Goal: Task Accomplishment & Management: Manage account settings

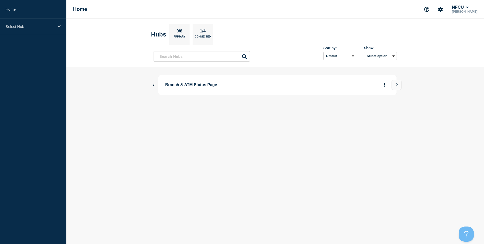
click at [154, 84] on icon "Show Connected Hubs" at bounding box center [153, 84] width 3 height 3
click at [370, 110] on button "See overview" at bounding box center [366, 110] width 27 height 10
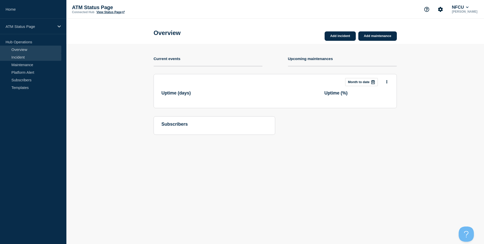
click at [21, 55] on link "Incident" at bounding box center [30, 57] width 61 height 8
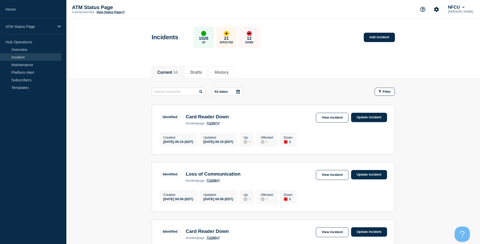
drag, startPoint x: 383, startPoint y: 89, endPoint x: 380, endPoint y: 102, distance: 13.0
click at [383, 89] on button "Filter" at bounding box center [385, 92] width 20 height 8
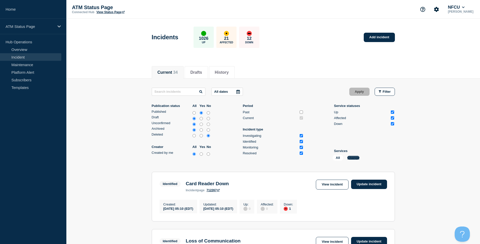
click at [351, 158] on button "Change" at bounding box center [354, 158] width 12 height 4
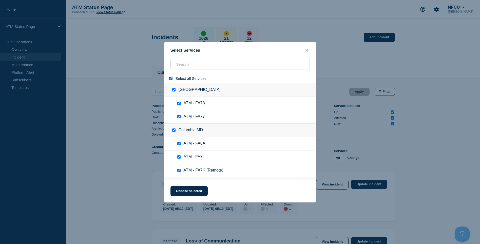
drag, startPoint x: 171, startPoint y: 77, endPoint x: 177, endPoint y: 76, distance: 6.4
click at [171, 77] on div at bounding box center [171, 78] width 7 height 5
click at [170, 78] on input "select all" at bounding box center [170, 78] width 3 height 3
checkbox input "false"
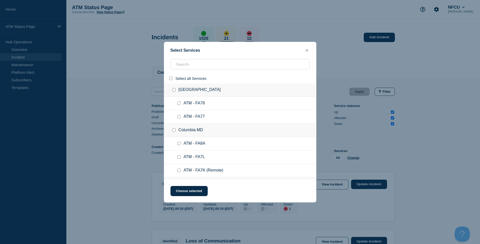
checkbox input "false"
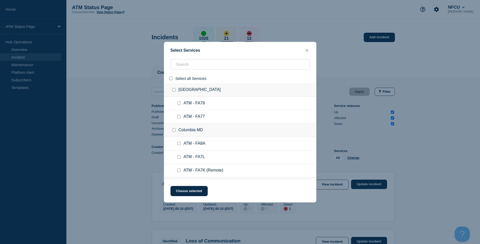
checkbox input "false"
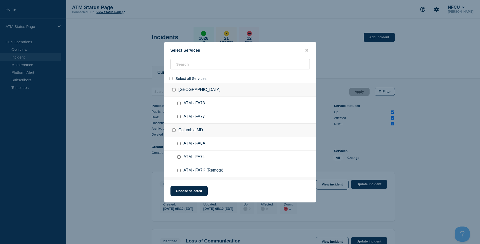
checkbox input "false"
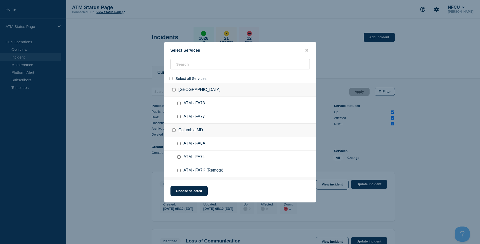
checkbox input "false"
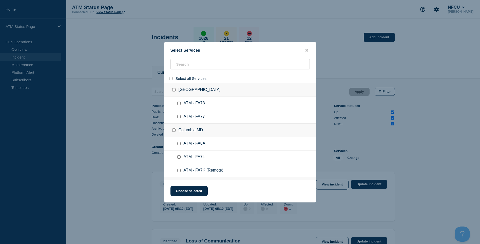
checkbox input "false"
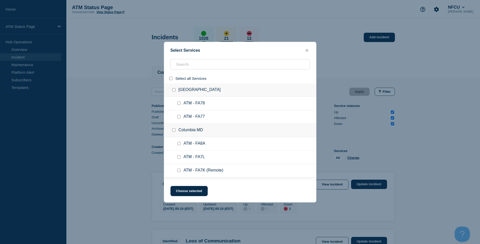
checkbox input "false"
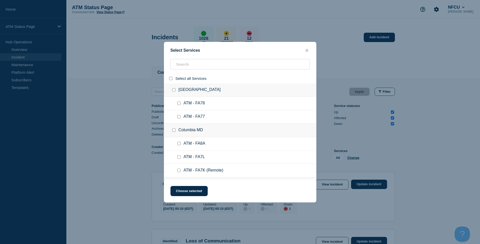
checkbox input "false"
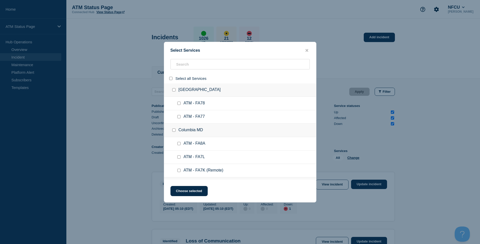
checkbox input "false"
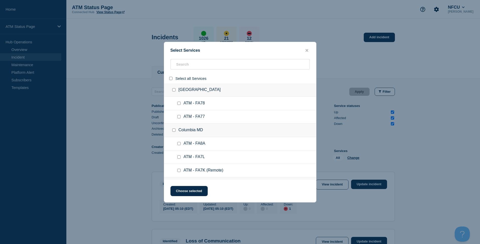
checkbox input "false"
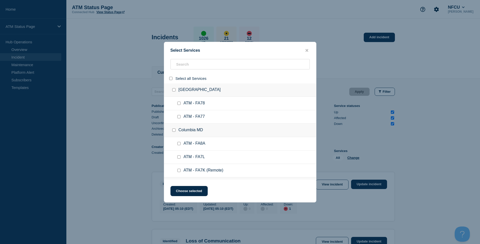
checkbox input "false"
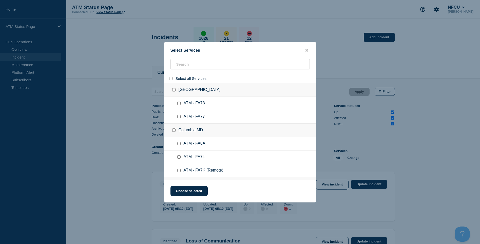
checkbox input "false"
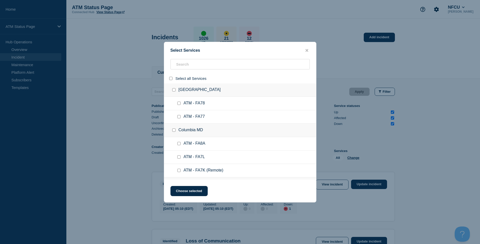
checkbox input "false"
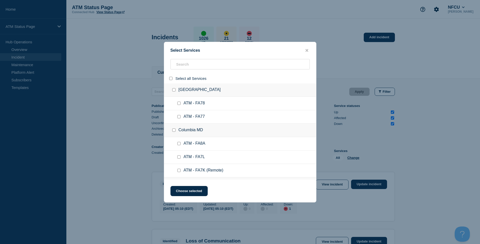
checkbox input "false"
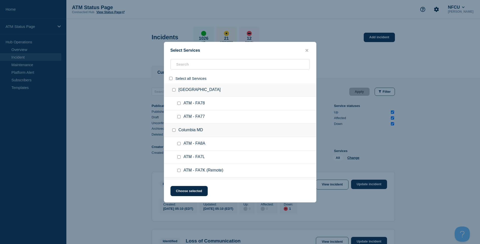
checkbox input "false"
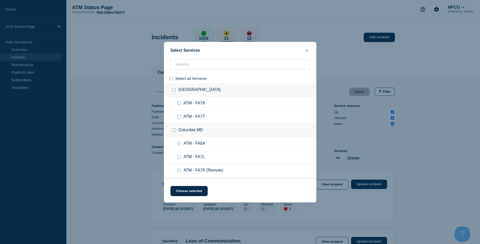
checkbox input "false"
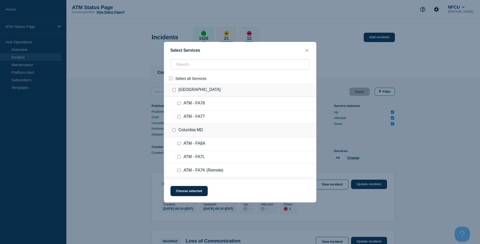
checkbox input "false"
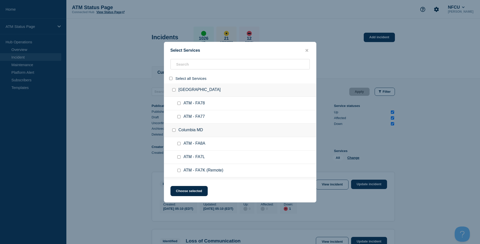
checkbox input "false"
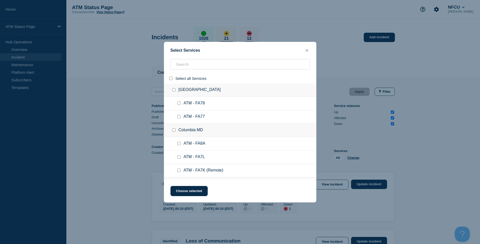
checkbox input "false"
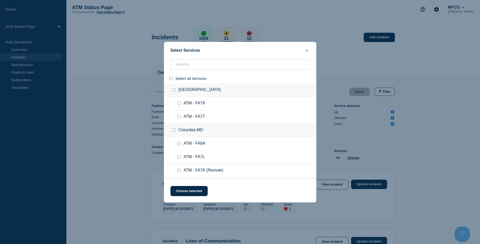
checkbox input "false"
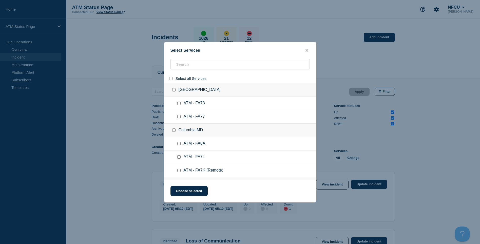
checkbox input "false"
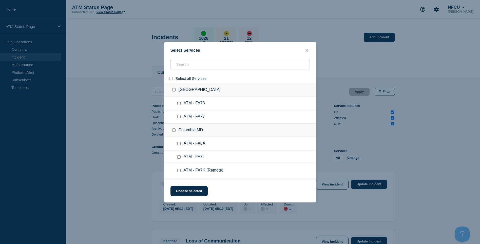
checkbox input "false"
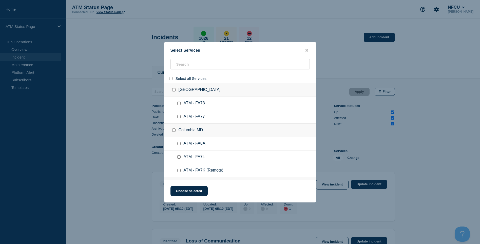
checkbox input "false"
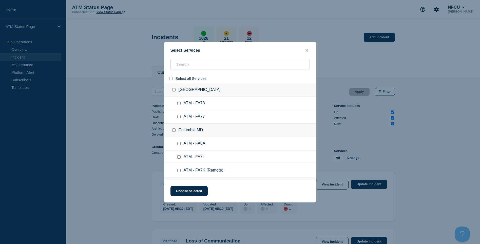
checkbox input "false"
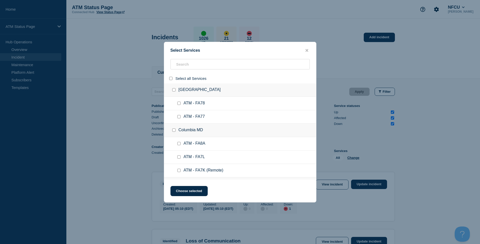
checkbox input "false"
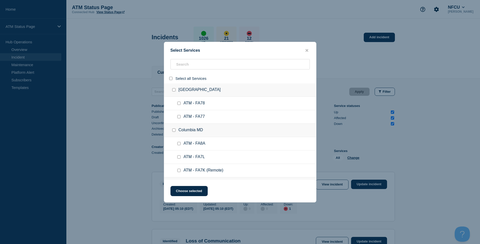
checkbox input "false"
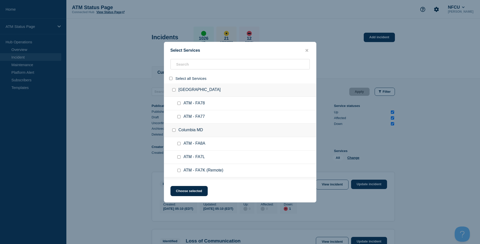
checkbox input "false"
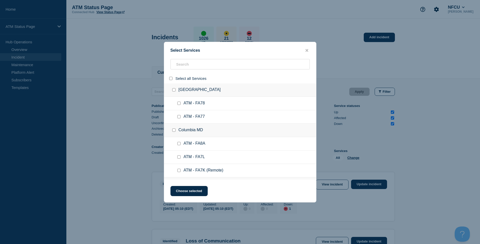
checkbox input "false"
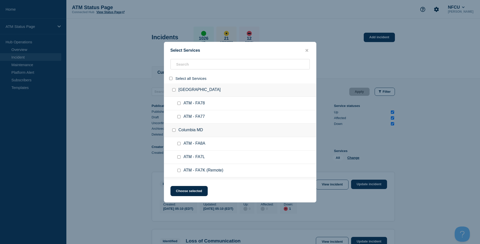
checkbox input "false"
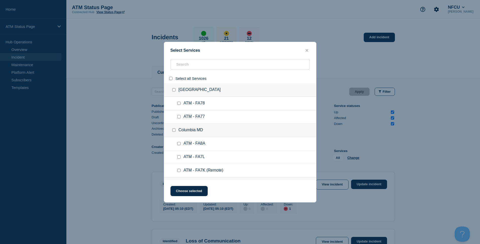
checkbox input "false"
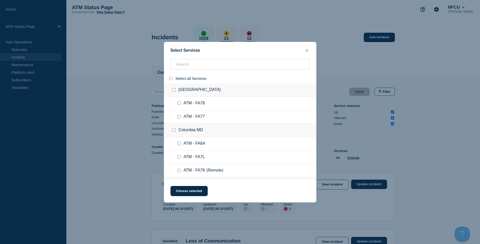
checkbox input "false"
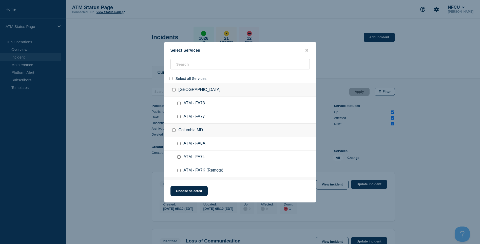
checkbox input "false"
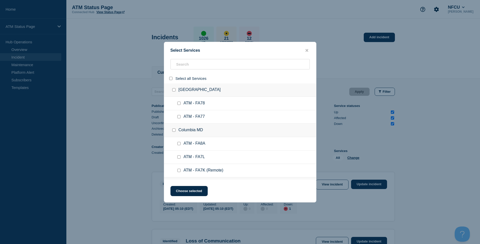
checkbox input "false"
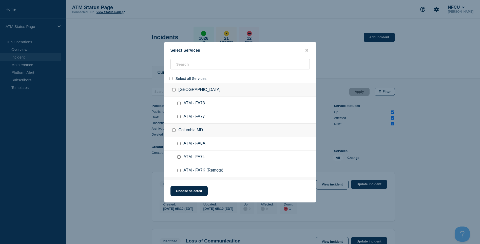
checkbox input "false"
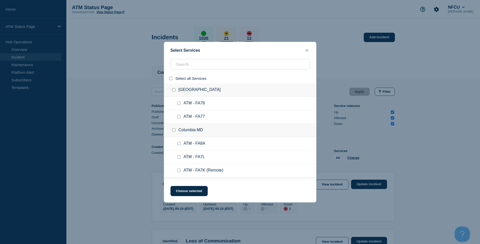
checkbox input "false"
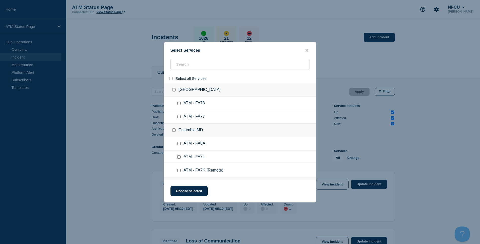
checkbox input "false"
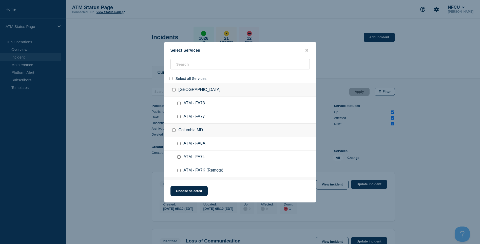
checkbox input "false"
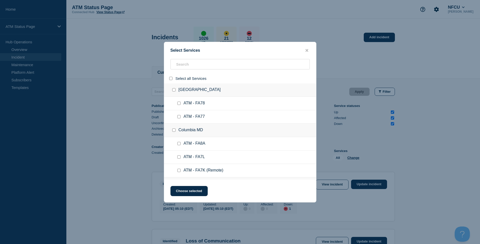
checkbox input "false"
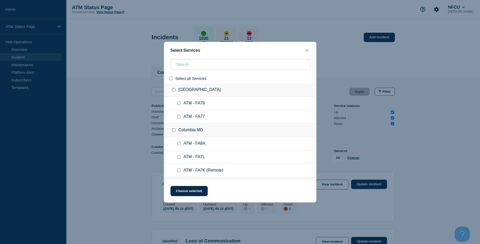
checkbox input "false"
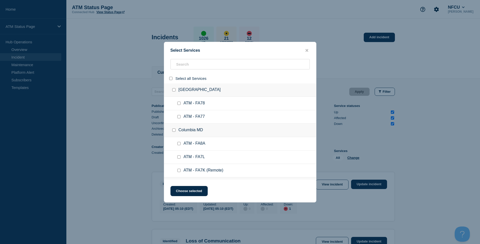
checkbox input "false"
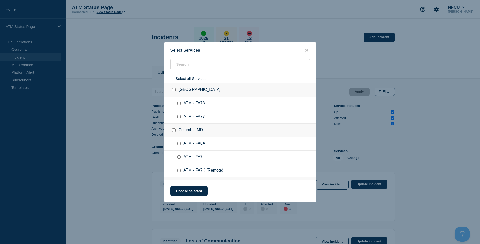
checkbox input "false"
click at [186, 66] on input "search" at bounding box center [240, 64] width 139 height 10
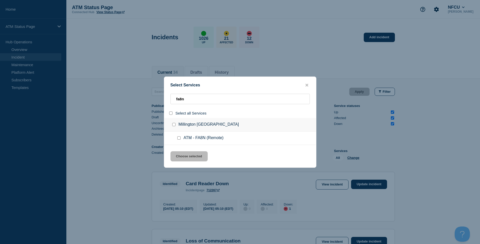
click at [177, 136] on div at bounding box center [179, 138] width 7 height 5
drag, startPoint x: 178, startPoint y: 138, endPoint x: 181, endPoint y: 143, distance: 5.8
click at [179, 138] on input "service: ATM - FA8N (Remote)" at bounding box center [178, 137] width 3 height 3
drag, startPoint x: 181, startPoint y: 157, endPoint x: 268, endPoint y: 148, distance: 88.2
click at [181, 156] on button "Choose selected" at bounding box center [189, 156] width 37 height 10
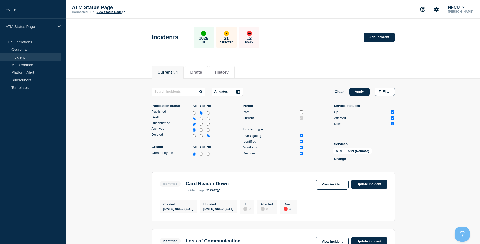
click at [350, 94] on button "Apply" at bounding box center [360, 92] width 20 height 8
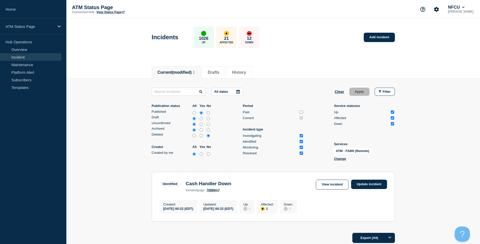
scroll to position [47, 0]
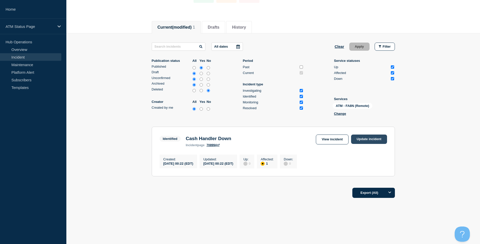
click at [382, 140] on link "Update incident" at bounding box center [369, 139] width 36 height 9
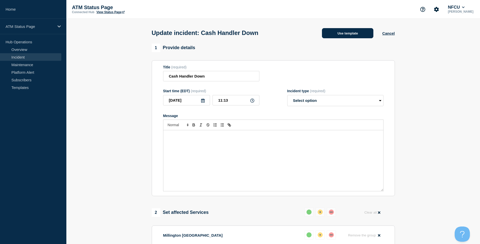
click at [339, 29] on div "Use template Cancel" at bounding box center [354, 33] width 82 height 11
click at [389, 34] on button "Cancel" at bounding box center [389, 33] width 12 height 4
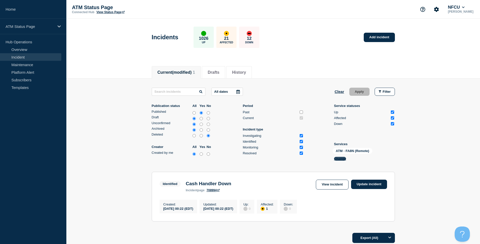
click at [339, 159] on button "Change" at bounding box center [340, 159] width 12 height 4
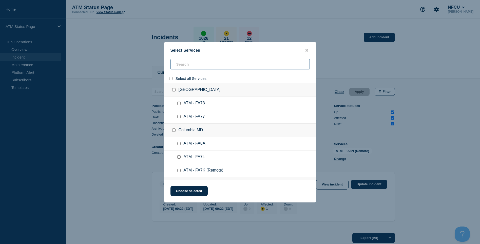
click at [181, 64] on input "search" at bounding box center [240, 64] width 139 height 10
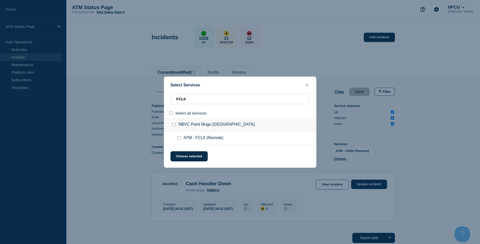
click at [179, 139] on input "service: ATM - FCL0 (Remote)" at bounding box center [178, 137] width 3 height 3
click at [183, 155] on button "Choose selected" at bounding box center [189, 156] width 37 height 10
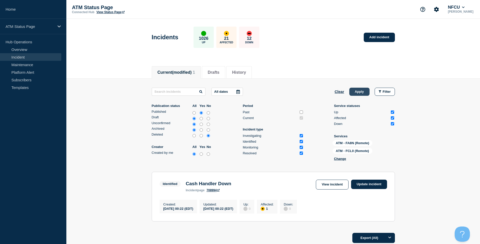
click at [365, 93] on button "Apply" at bounding box center [360, 92] width 20 height 8
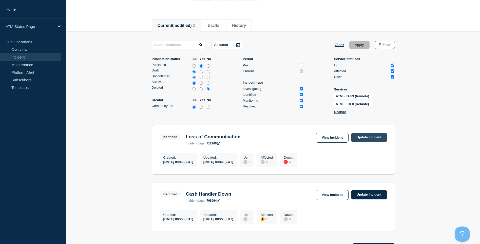
click at [367, 139] on link "Update incident" at bounding box center [369, 137] width 36 height 9
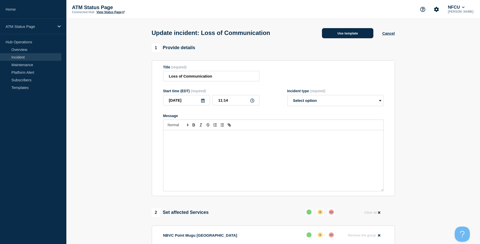
click at [351, 30] on button "Use template" at bounding box center [347, 33] width 51 height 10
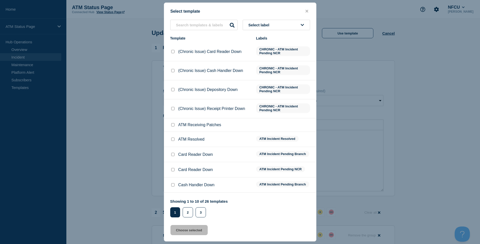
click at [173, 140] on input "ATM Resolved checkbox" at bounding box center [172, 139] width 3 height 3
click at [180, 237] on div "Select template Select label Template Labels (Chronic Issue) Card Reader Down C…" at bounding box center [240, 122] width 153 height 239
click at [183, 232] on button "Choose selected" at bounding box center [189, 230] width 37 height 10
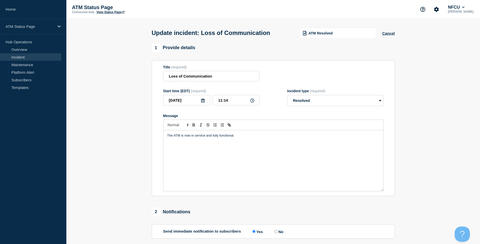
scroll to position [80, 0]
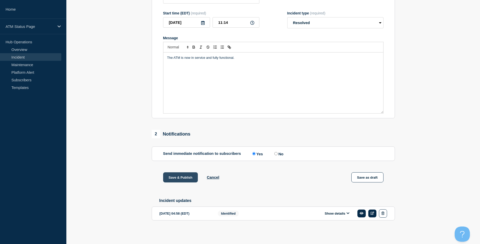
click at [189, 173] on button "Save & Publish" at bounding box center [180, 177] width 35 height 10
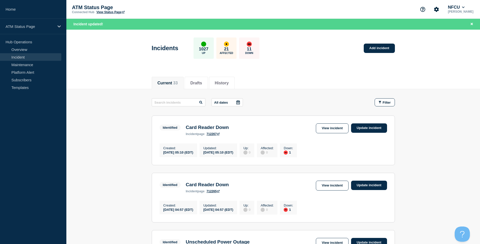
click at [380, 105] on button "Filter" at bounding box center [385, 102] width 20 height 8
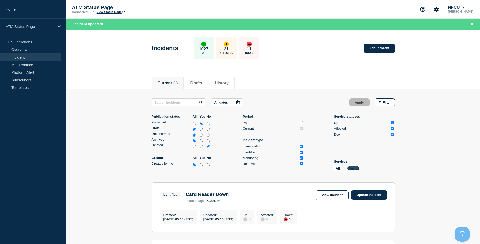
click at [351, 168] on button "Change" at bounding box center [354, 169] width 12 height 4
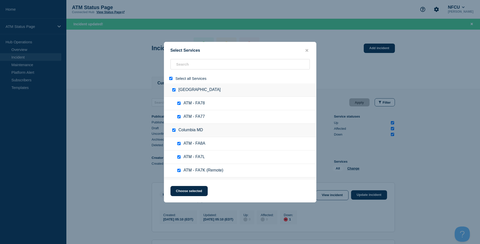
click at [169, 78] on input "select all" at bounding box center [170, 78] width 3 height 3
click at [182, 68] on input "search" at bounding box center [240, 64] width 139 height 10
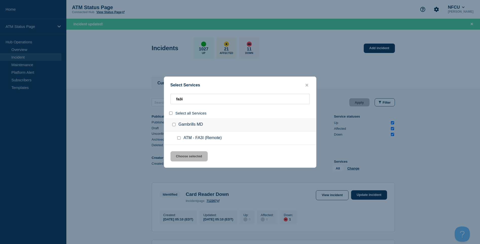
click at [178, 139] on input "service: ATM - FA3I (Remote)" at bounding box center [178, 137] width 3 height 3
click at [183, 153] on button "Choose selected" at bounding box center [189, 156] width 37 height 10
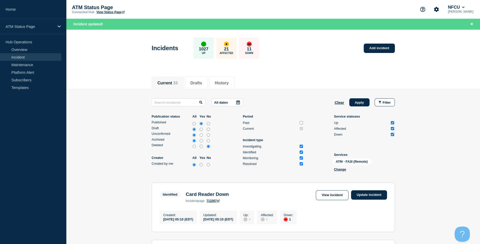
click at [353, 107] on div "All dates Clear Apply Filter Publication status All Yes No Published Draft Unco…" at bounding box center [273, 135] width 243 height 75
click at [352, 105] on button "Apply" at bounding box center [360, 102] width 20 height 8
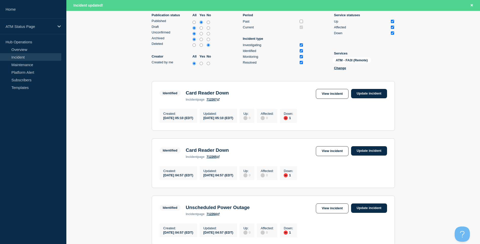
scroll to position [58, 0]
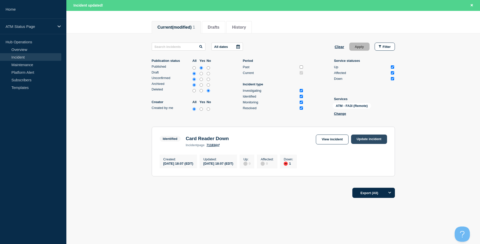
click at [382, 139] on link "Update incident" at bounding box center [369, 139] width 36 height 9
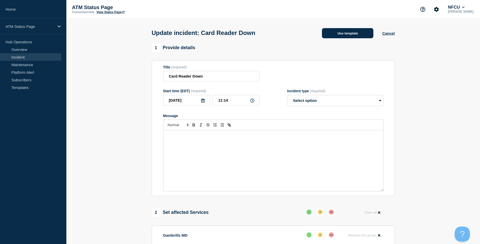
click at [336, 36] on button "Use template" at bounding box center [347, 33] width 51 height 10
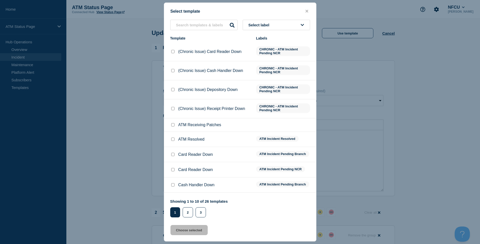
click at [172, 154] on input "Card Reader Down checkbox" at bounding box center [172, 154] width 3 height 3
click at [171, 139] on div at bounding box center [172, 139] width 5 height 5
click at [173, 138] on div at bounding box center [172, 139] width 5 height 5
click at [172, 139] on input "ATM Resolved checkbox" at bounding box center [172, 139] width 3 height 3
click at [181, 234] on button "Choose selected" at bounding box center [189, 230] width 37 height 10
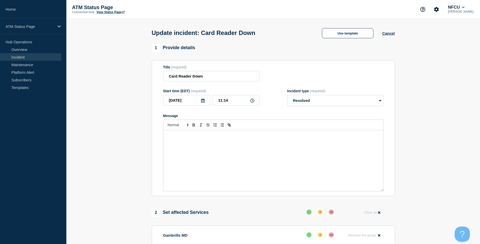
scroll to position [76, 0]
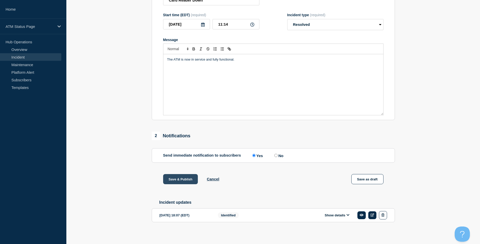
click at [174, 182] on button "Save & Publish" at bounding box center [180, 179] width 35 height 10
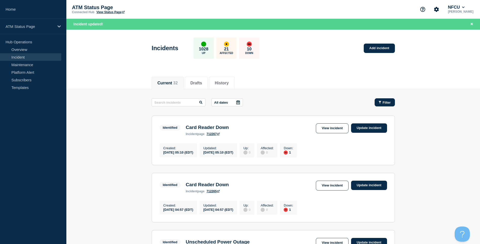
drag, startPoint x: 384, startPoint y: 106, endPoint x: 383, endPoint y: 103, distance: 3.2
click at [383, 102] on div "Filter" at bounding box center [385, 103] width 12 height 4
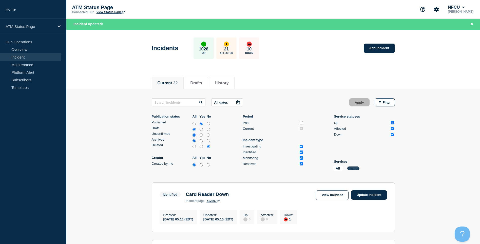
click at [355, 167] on button "Change" at bounding box center [354, 169] width 12 height 4
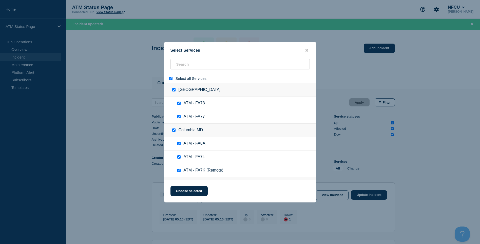
click at [171, 78] on input "select all" at bounding box center [170, 78] width 3 height 3
click at [188, 64] on input "search" at bounding box center [240, 64] width 139 height 10
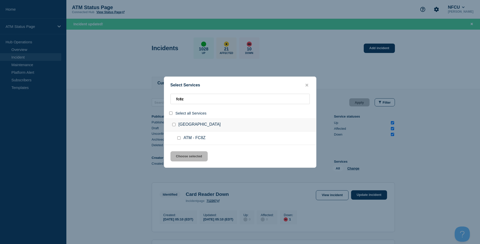
click at [177, 137] on div at bounding box center [179, 138] width 7 height 5
click at [179, 138] on input "service: ATM - FC8Z" at bounding box center [178, 137] width 3 height 3
click at [186, 160] on button "Choose selected" at bounding box center [189, 156] width 37 height 10
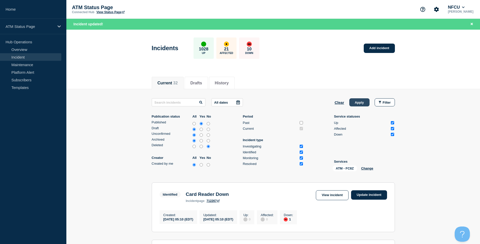
click at [355, 101] on button "Apply" at bounding box center [360, 102] width 20 height 8
click at [356, 194] on link "Update incident" at bounding box center [369, 194] width 36 height 9
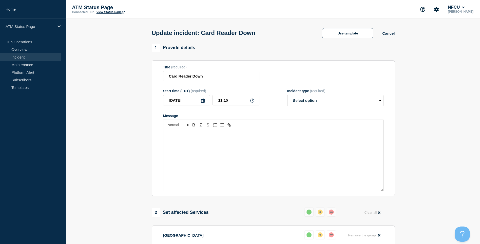
click at [327, 45] on div "1 Provide details" at bounding box center [273, 48] width 243 height 9
click at [331, 38] on button "Use template" at bounding box center [347, 33] width 51 height 10
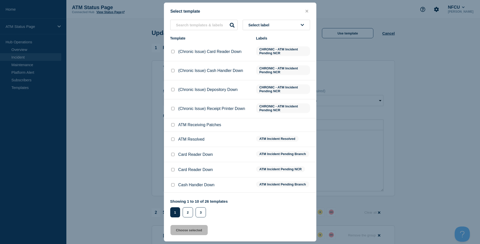
click at [173, 138] on input "ATM Resolved checkbox" at bounding box center [172, 139] width 3 height 3
click at [175, 231] on button "Choose selected" at bounding box center [189, 230] width 37 height 10
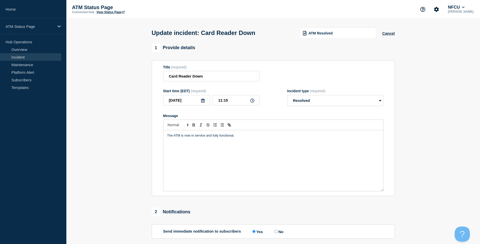
scroll to position [76, 0]
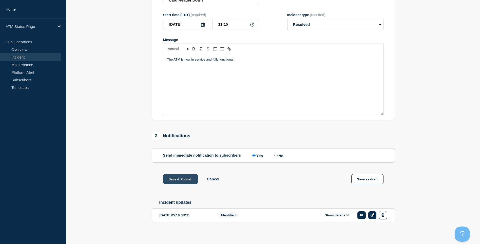
click at [182, 180] on button "Save & Publish" at bounding box center [180, 179] width 35 height 10
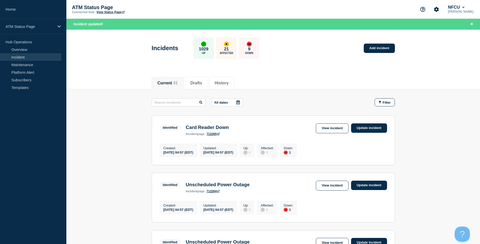
drag, startPoint x: 389, startPoint y: 103, endPoint x: 390, endPoint y: 113, distance: 10.0
click at [389, 103] on span "Filter" at bounding box center [387, 103] width 8 height 4
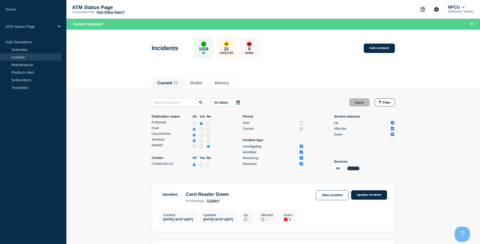
click at [357, 168] on button "Change" at bounding box center [354, 169] width 12 height 4
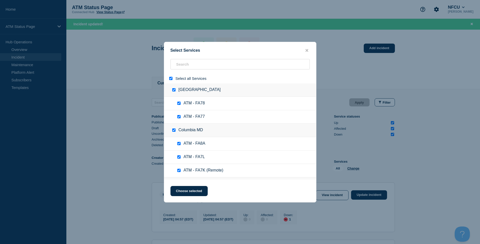
click at [171, 80] on input "select all" at bounding box center [170, 78] width 3 height 3
click at [183, 64] on input "search" at bounding box center [240, 64] width 139 height 10
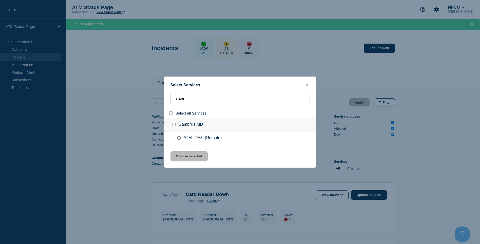
click at [178, 138] on input "service: ATM - FA3I (Remote)" at bounding box center [178, 137] width 3 height 3
click at [180, 150] on div "Select Services FA3I Select all Services Gambrills MD ATM - FA3I (Remote) Choos…" at bounding box center [240, 122] width 153 height 91
click at [185, 153] on button "Choose selected" at bounding box center [189, 156] width 37 height 10
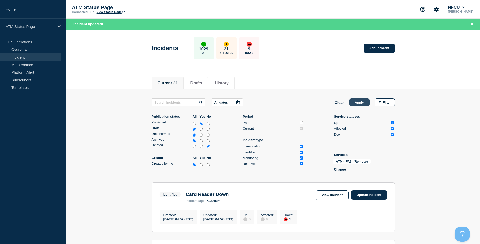
click at [352, 104] on button "Apply" at bounding box center [360, 102] width 20 height 8
